Goal: Task Accomplishment & Management: Complete application form

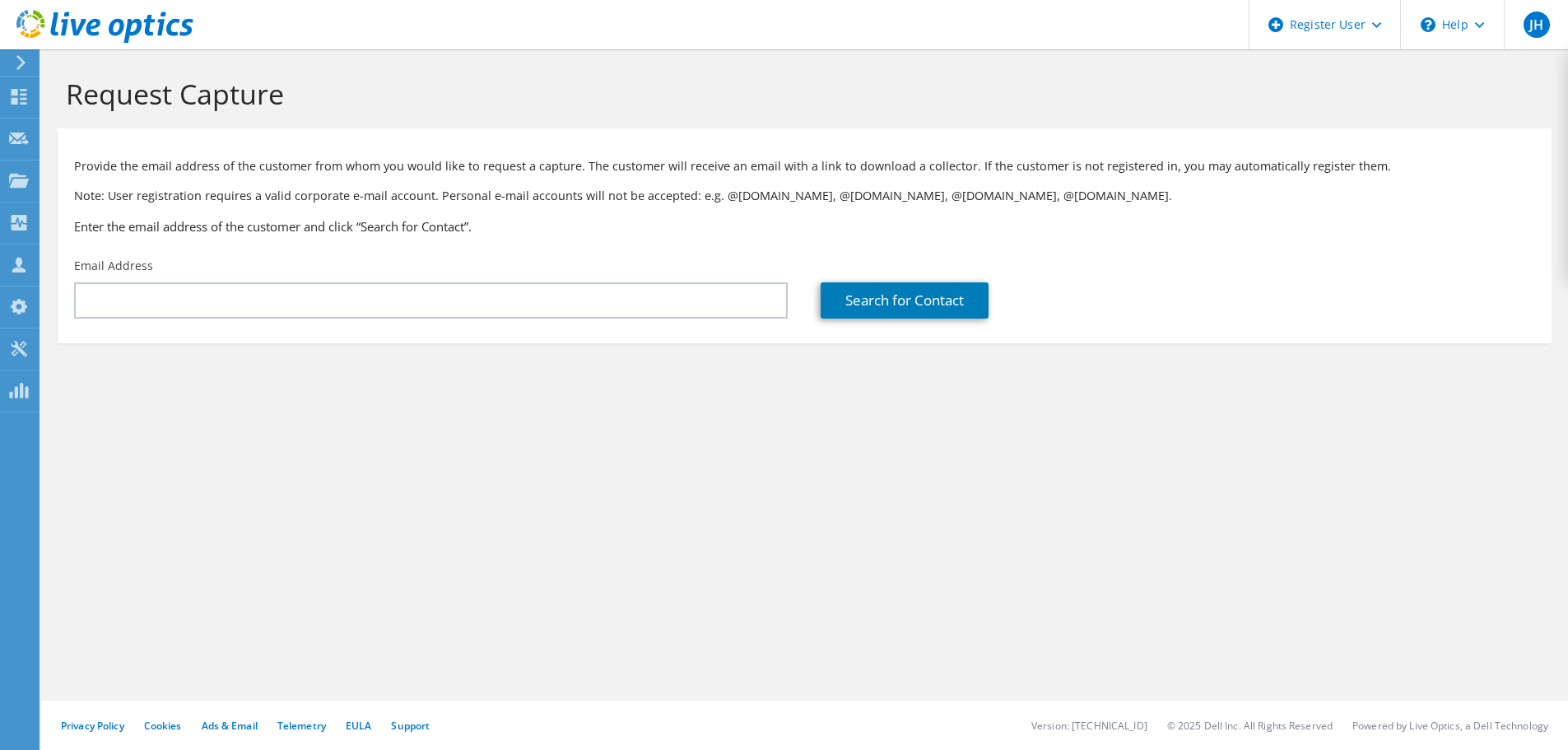
click at [371, 410] on section "Request Capture Provide the email address of the customer from whom you would l…" at bounding box center [805, 237] width 1527 height 376
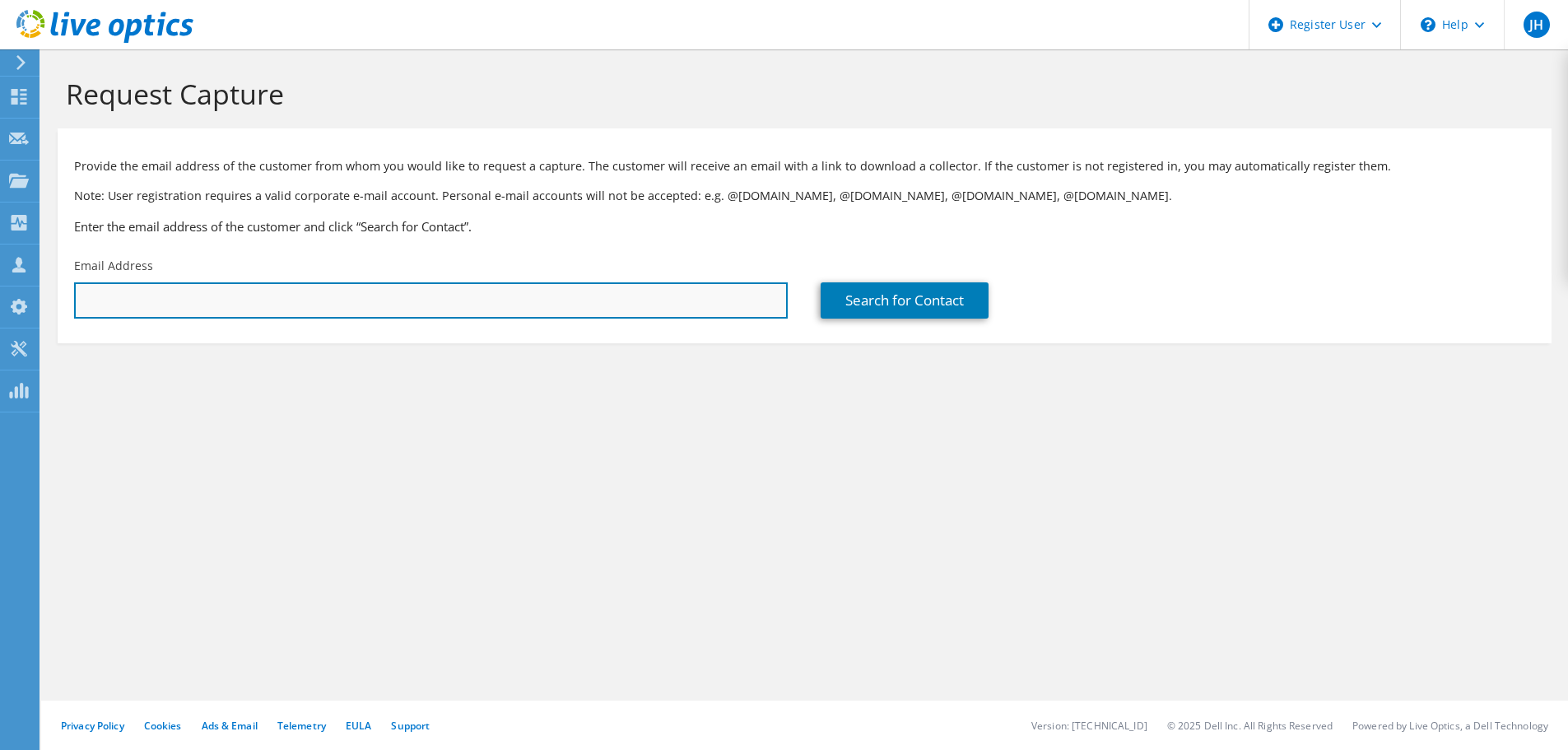
click at [103, 304] on input "text" at bounding box center [430, 301] width 714 height 36
paste input "VANBAELEN Mark <m.vanbaelen@chiesi.com>"
drag, startPoint x: 190, startPoint y: 301, endPoint x: 58, endPoint y: 299, distance: 132.0
click at [58, 299] on div "Email Address VANBAELEN Mark <m.vanbaelen@chiesi.com" at bounding box center [431, 289] width 747 height 78
type input "m.vanbaelen@chiesi.com"
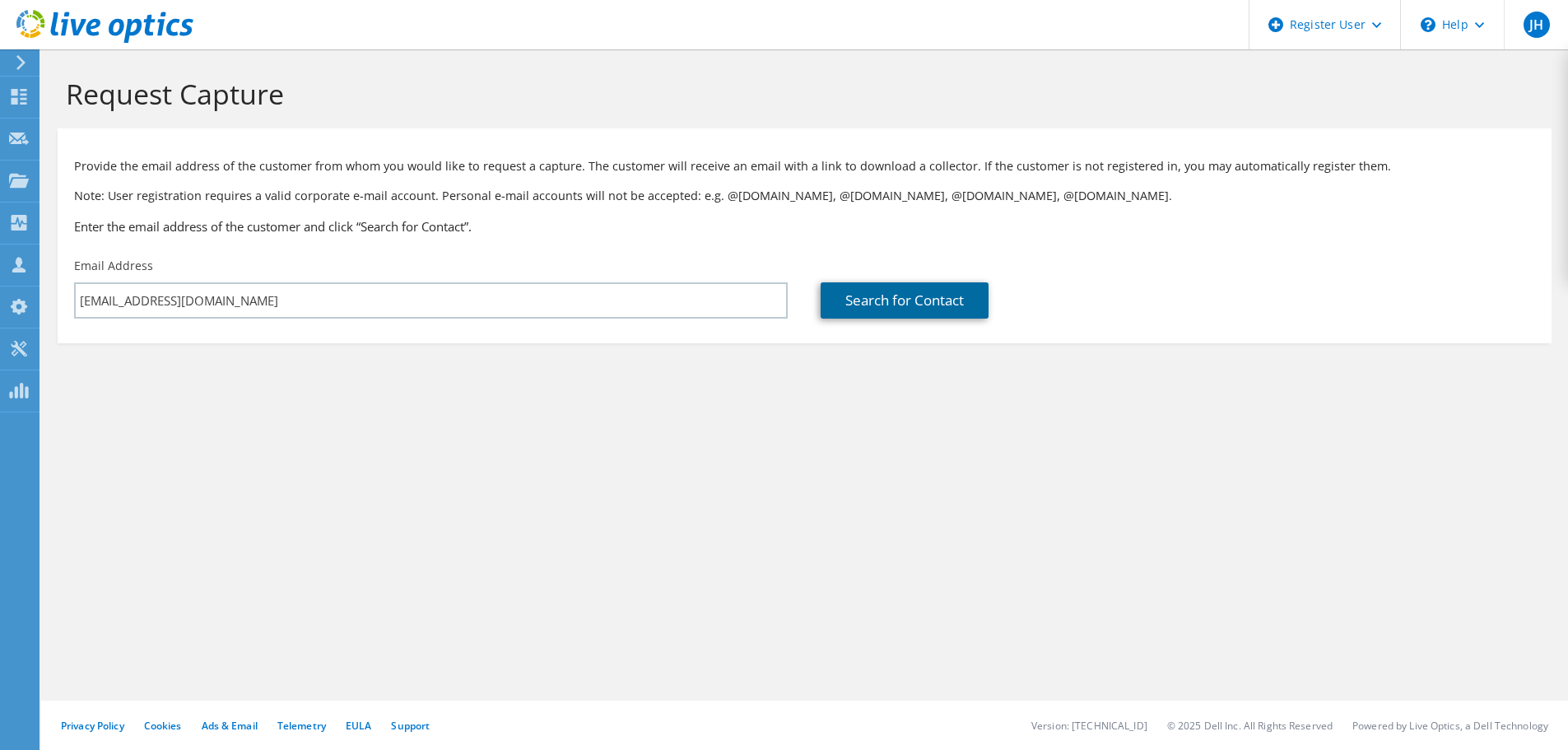
click at [855, 302] on link "Search for Contact" at bounding box center [905, 301] width 168 height 36
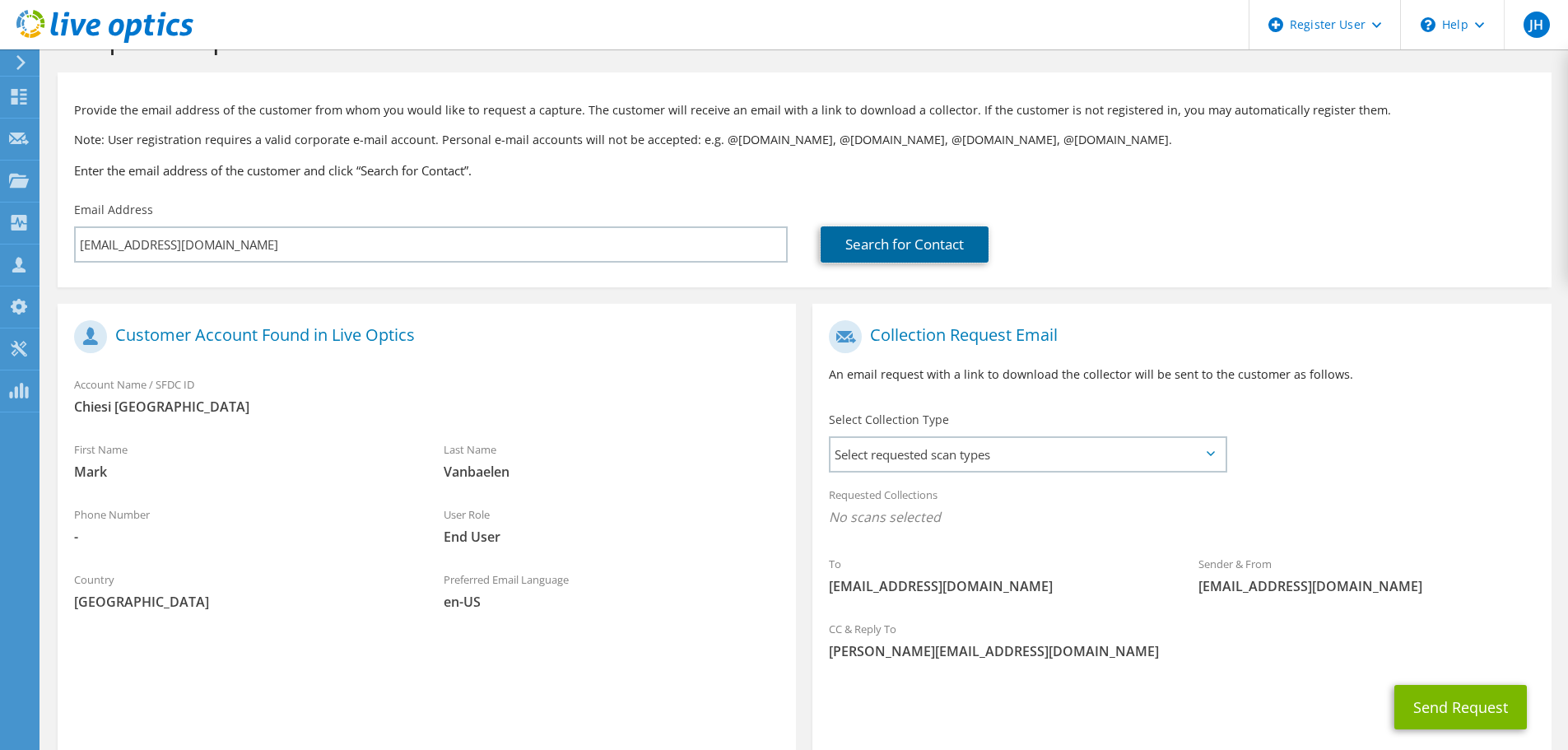
scroll to position [82, 0]
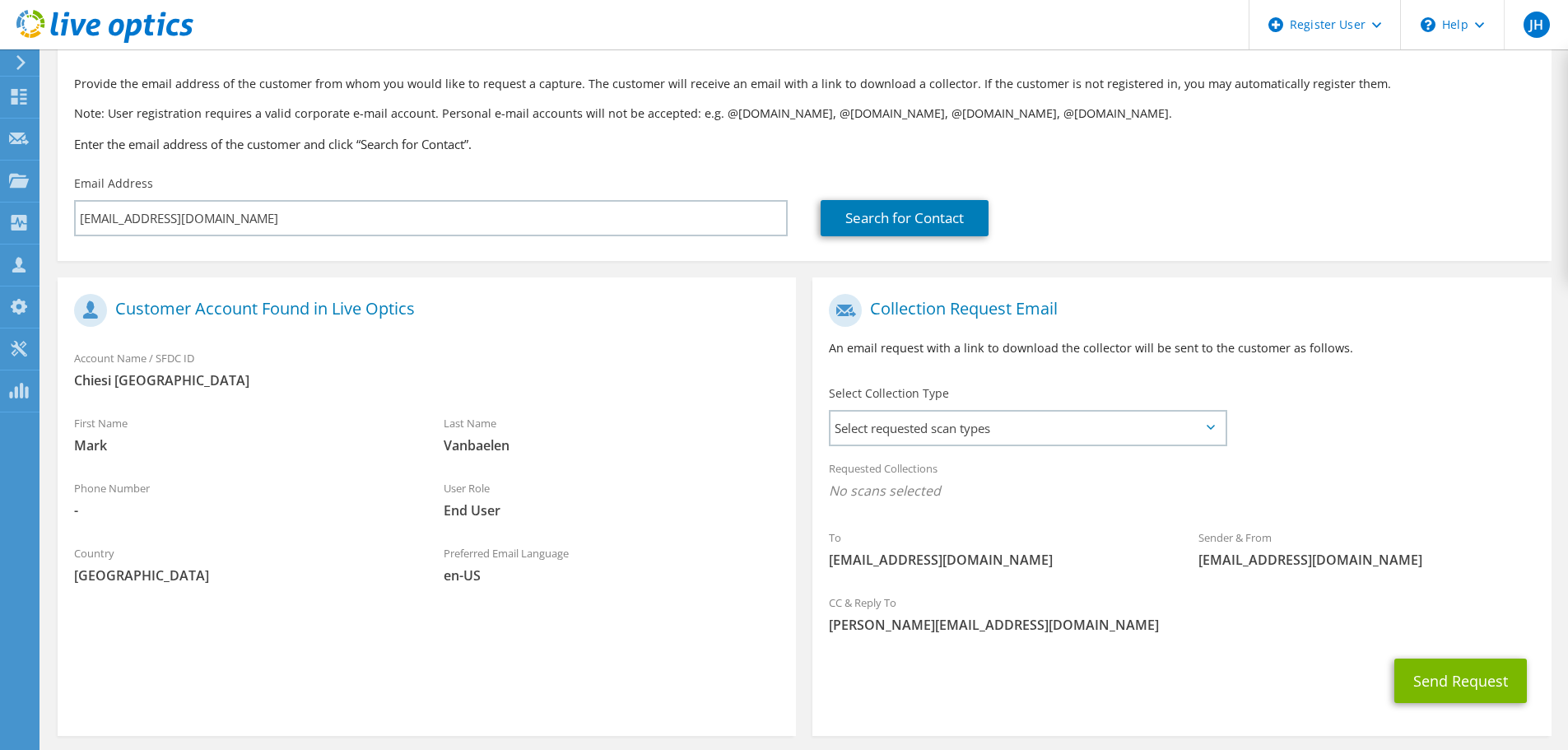
click at [986, 448] on div "Select Collection Type Select requested scan types Server Virtualization Optica…" at bounding box center [1028, 414] width 430 height 74
click at [988, 437] on span "Select requested scan types" at bounding box center [1028, 428] width 394 height 33
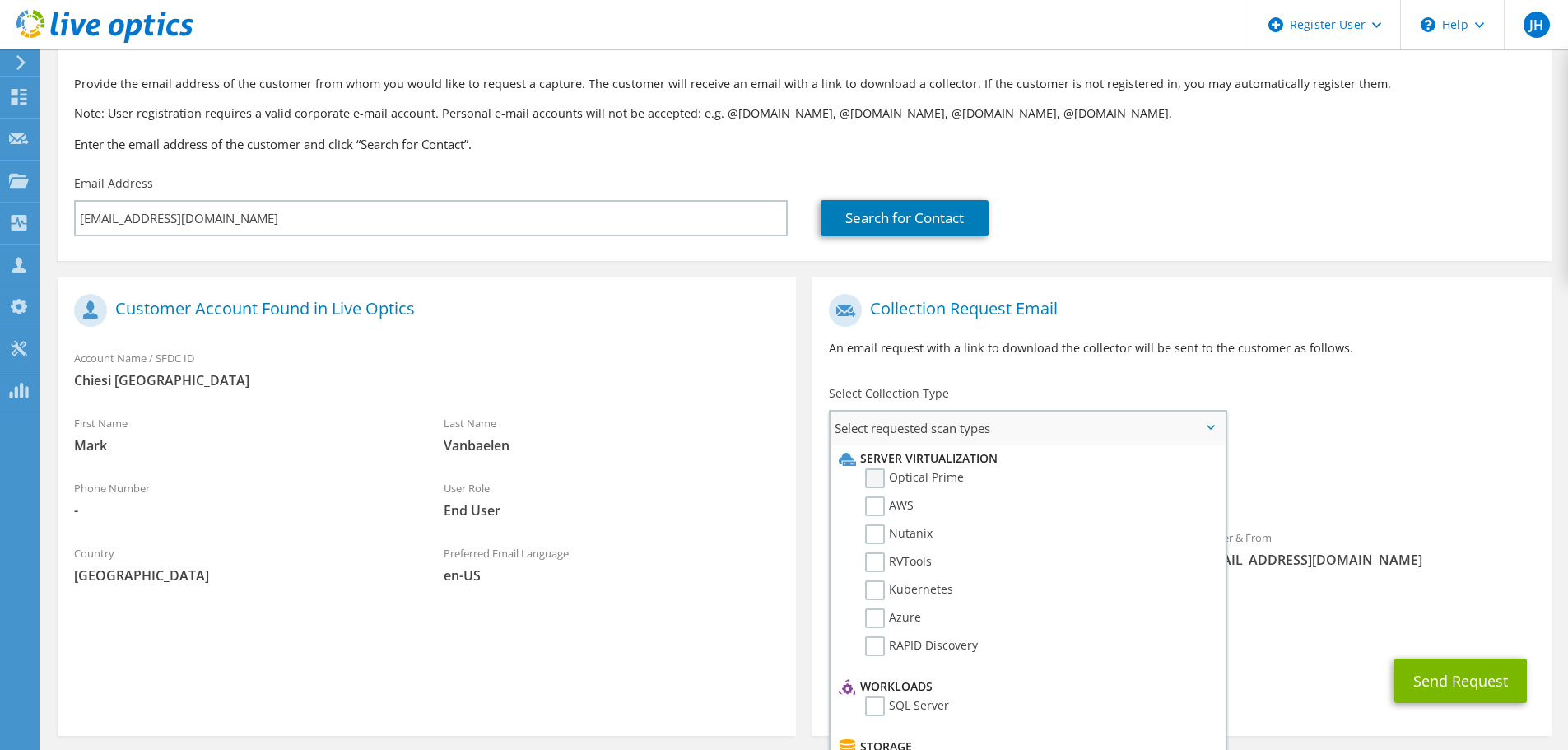
click at [908, 472] on label "Optical Prime" at bounding box center [915, 478] width 99 height 20
click at [0, 0] on input "Optical Prime" at bounding box center [0, 0] width 0 height 0
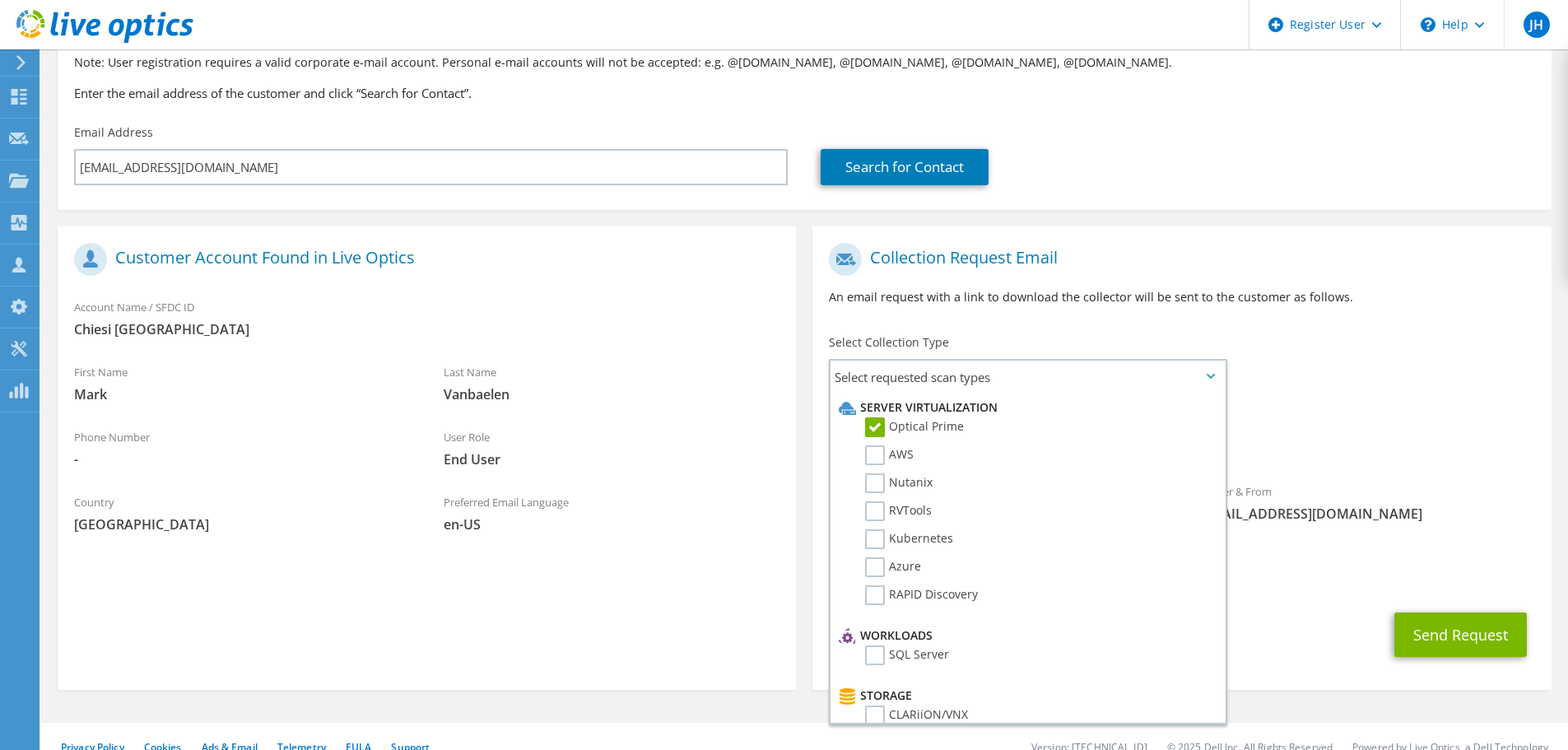
scroll to position [155, 0]
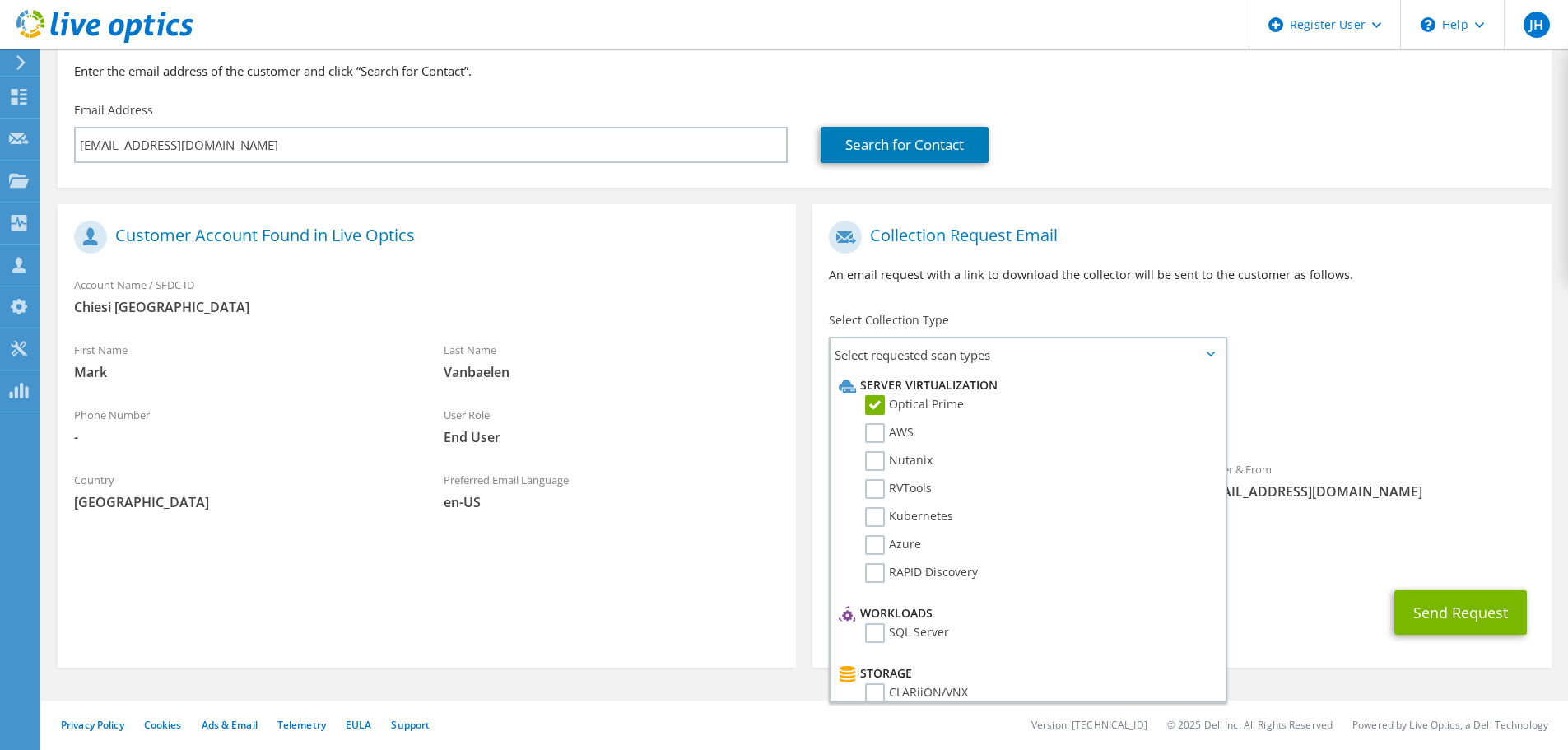
click at [1444, 466] on div "Sender & From liveoptics@liveoptics.com" at bounding box center [1367, 480] width 370 height 57
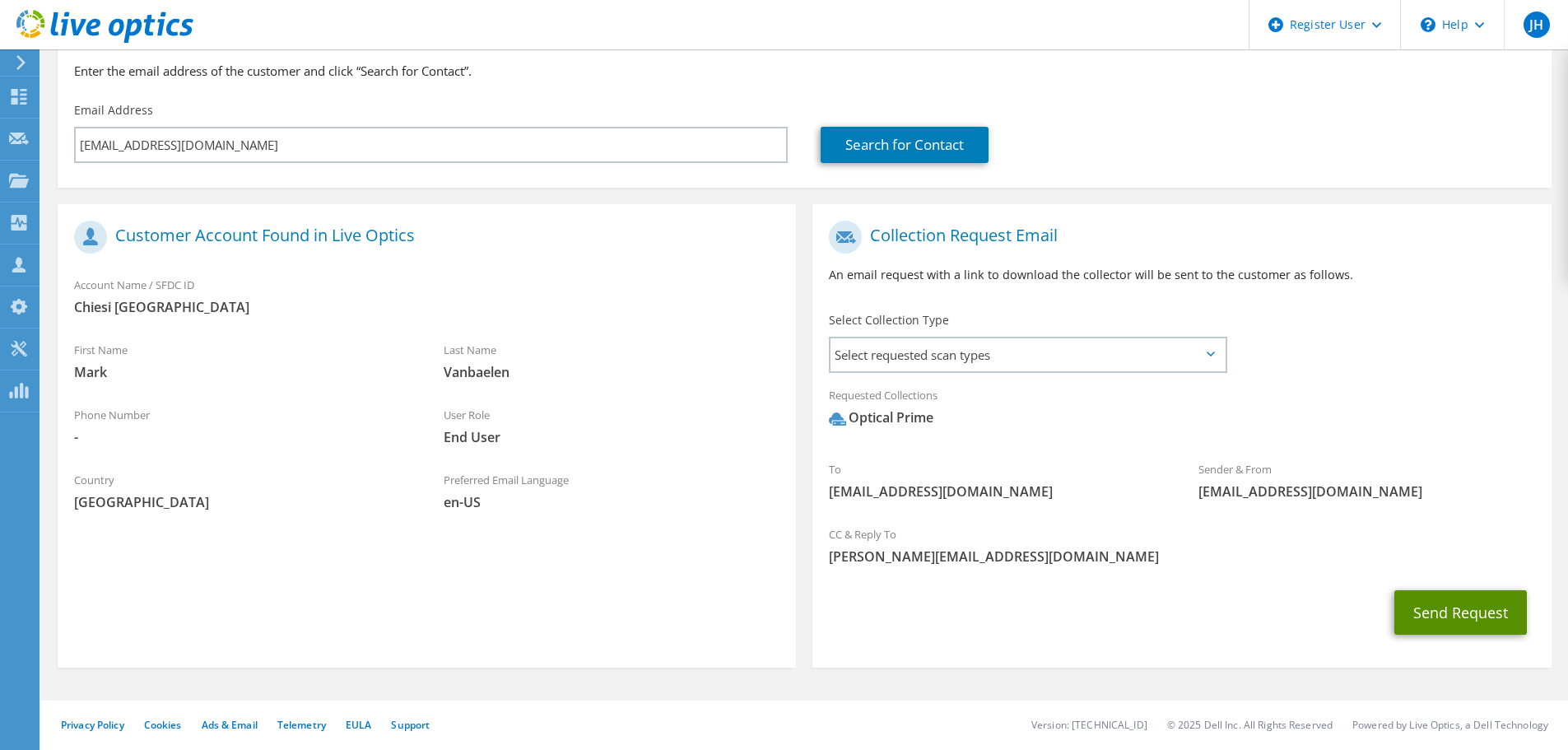
click at [1439, 606] on button "Send Request" at bounding box center [1461, 612] width 133 height 44
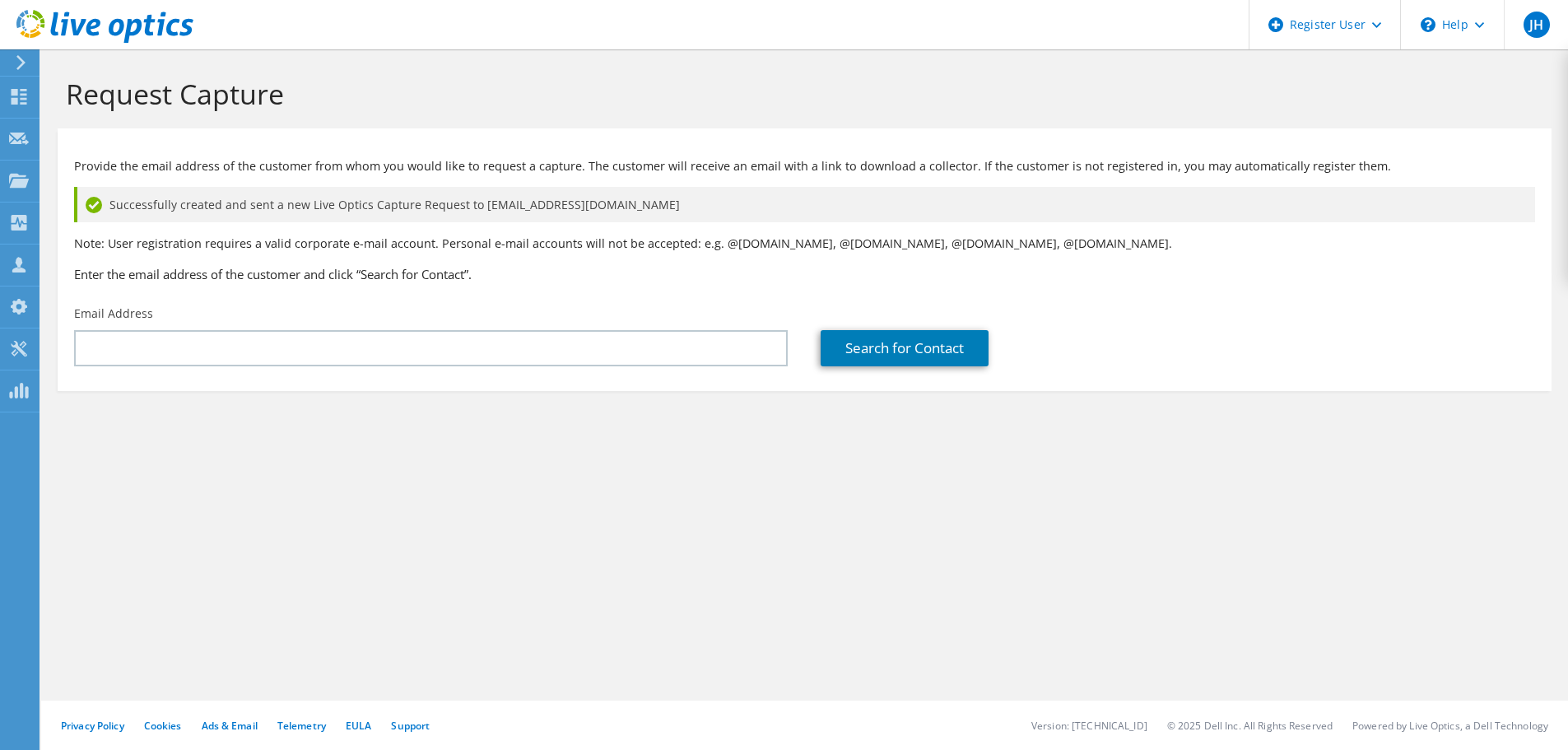
click at [558, 553] on div "Request Capture Provide the email address of the customer from whom you would l…" at bounding box center [805, 400] width 1527 height 701
click at [626, 429] on section "Request Capture Provide the email address of the customer from whom you would l…" at bounding box center [805, 262] width 1527 height 424
click at [1064, 306] on div "Search for Contact" at bounding box center [1178, 336] width 747 height 78
